Goal: Contribute content: Contribute content

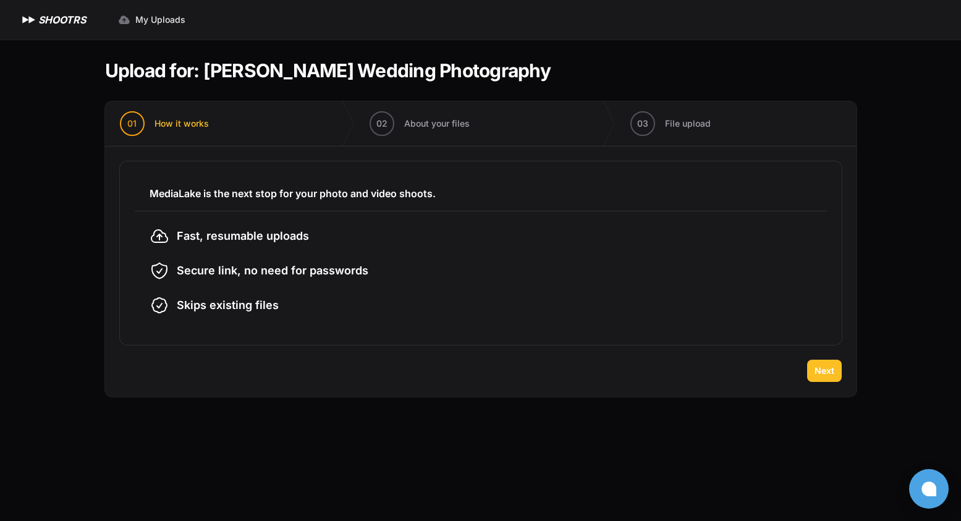
click at [827, 375] on span "Next" at bounding box center [825, 371] width 20 height 12
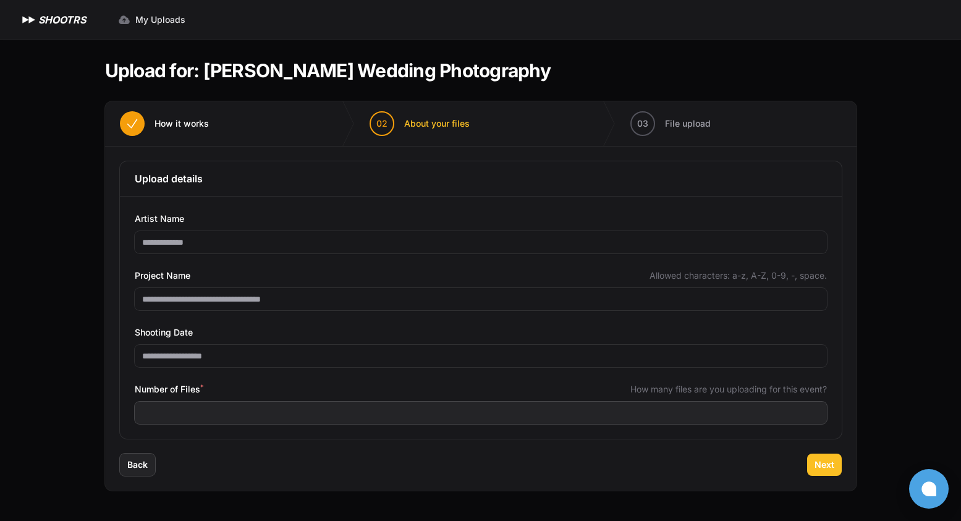
click at [829, 464] on span "Next" at bounding box center [825, 465] width 20 height 12
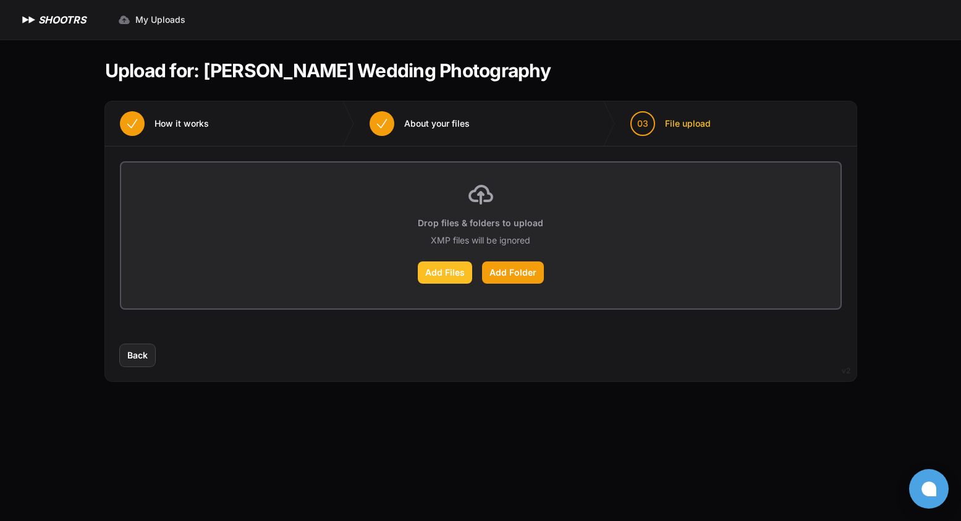
click at [438, 276] on label "Add Files" at bounding box center [445, 273] width 54 height 22
click at [0, 0] on input "Add Files" at bounding box center [0, 0] width 0 height 0
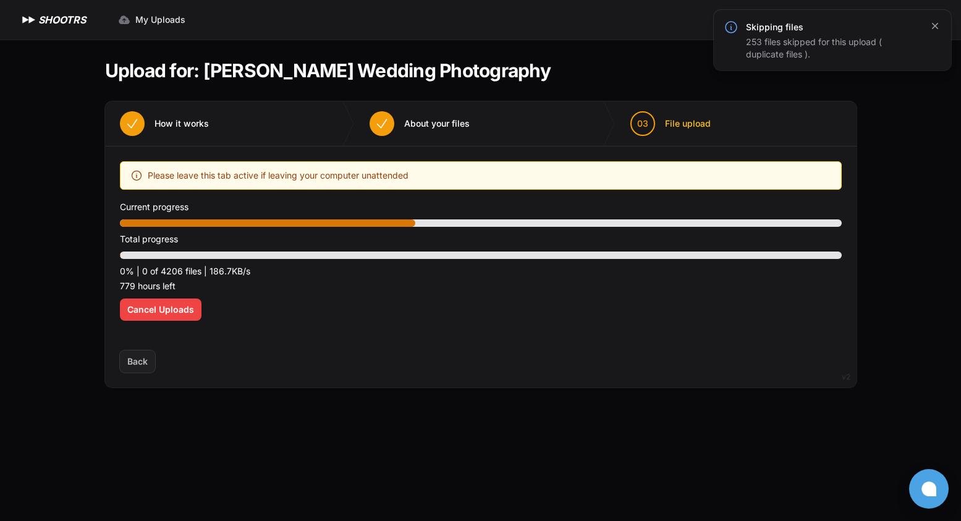
click at [940, 25] on icon "button" at bounding box center [935, 26] width 12 height 12
